Goal: Find contact information: Obtain details needed to contact an individual or organization

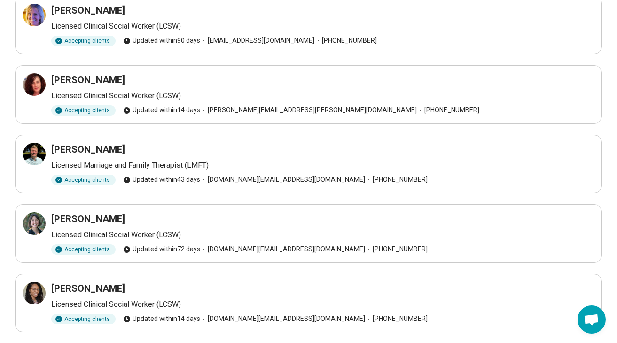
scroll to position [107, 0]
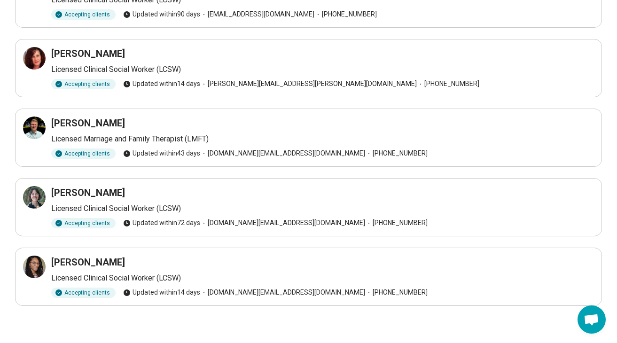
click at [111, 263] on h3 "[PERSON_NAME]" at bounding box center [88, 262] width 74 height 13
drag, startPoint x: 334, startPoint y: 292, endPoint x: 446, endPoint y: 302, distance: 112.0
click at [446, 302] on article "[PERSON_NAME] Licensed Clinical Social Worker (LCSW) Accepting clients Updated …" at bounding box center [308, 277] width 587 height 58
click at [445, 302] on article "[PERSON_NAME] Licensed Clinical Social Worker (LCSW) Accepting clients Updated …" at bounding box center [308, 277] width 587 height 58
click at [101, 259] on h3 "[PERSON_NAME]" at bounding box center [88, 262] width 74 height 13
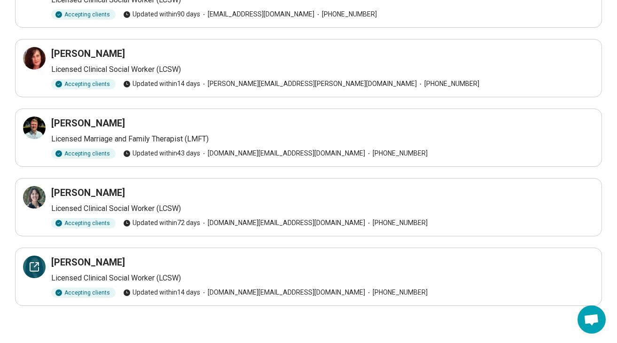
click at [36, 265] on icon at bounding box center [34, 266] width 11 height 11
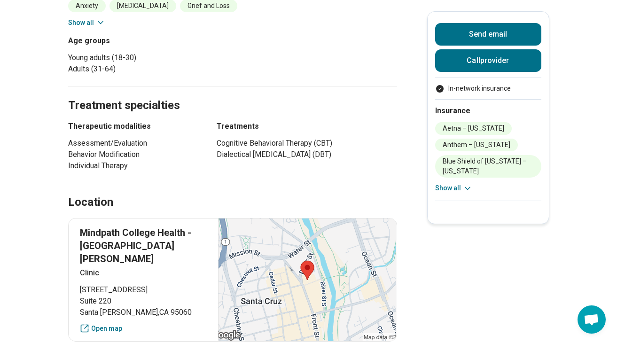
scroll to position [328, 0]
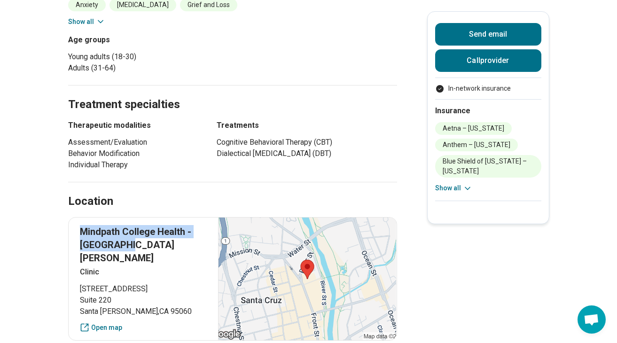
drag, startPoint x: 79, startPoint y: 232, endPoint x: 133, endPoint y: 250, distance: 56.1
click at [133, 250] on p "Mindpath College Health - [GEOGRAPHIC_DATA][PERSON_NAME]" at bounding box center [143, 244] width 127 height 39
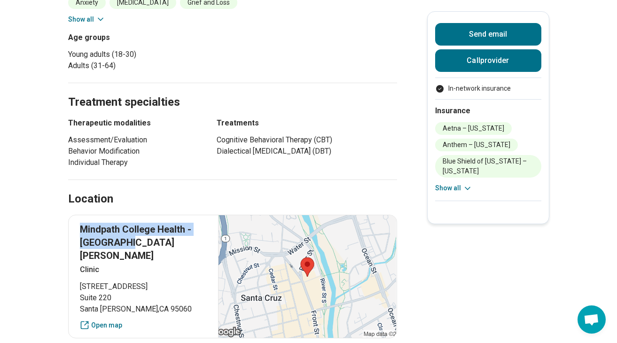
scroll to position [333, 0]
